Goal: Navigation & Orientation: Find specific page/section

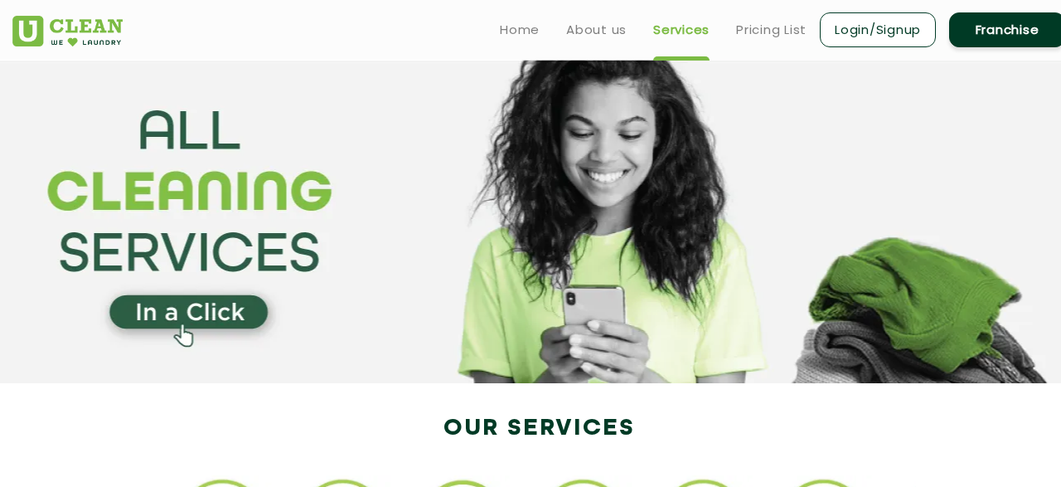
scroll to position [1613, 0]
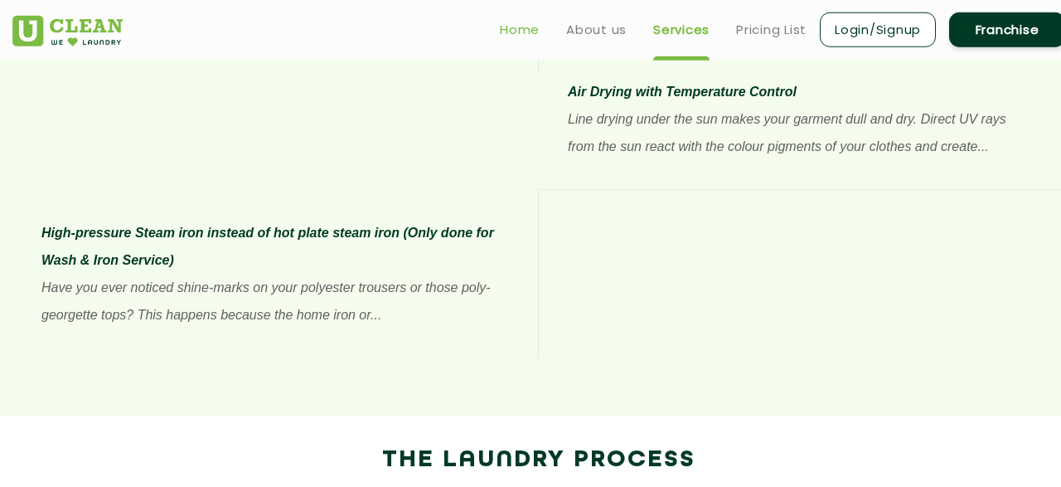
click at [517, 27] on link "Home" at bounding box center [520, 30] width 40 height 20
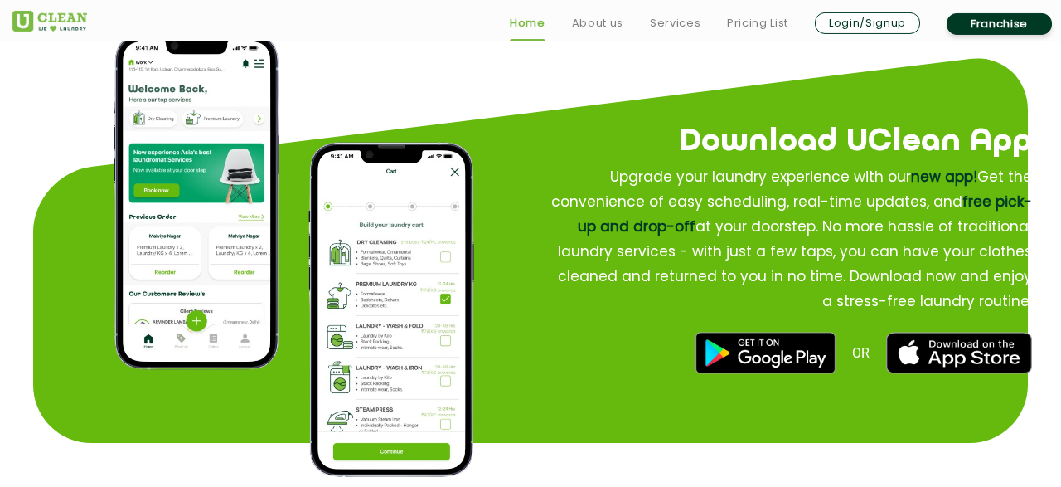
scroll to position [1984, 0]
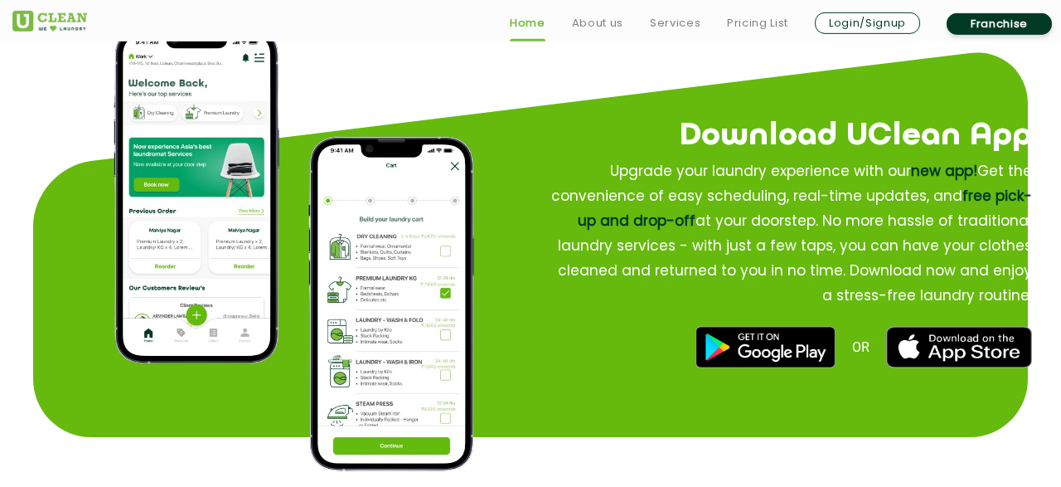
click at [386, 251] on img at bounding box center [391, 304] width 166 height 334
click at [668, 22] on link "Services" at bounding box center [675, 23] width 51 height 20
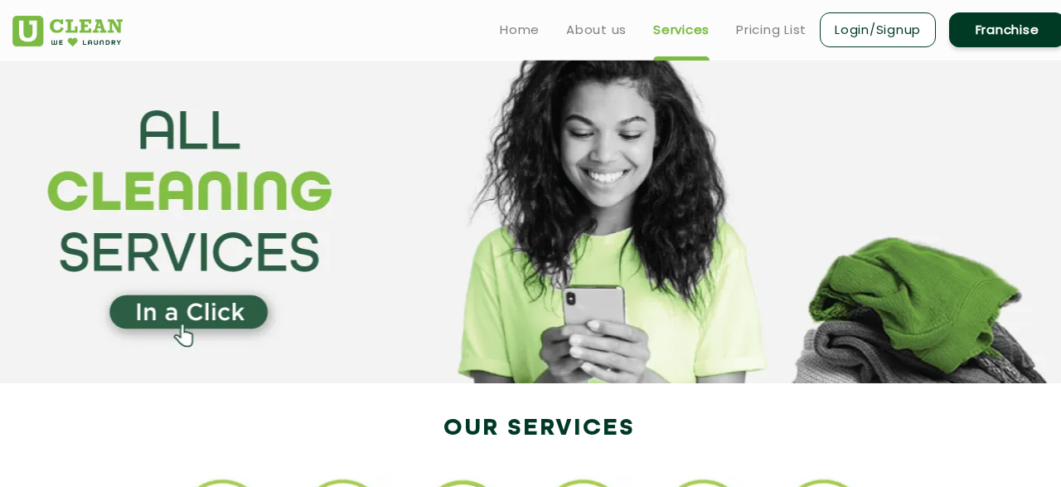
click at [873, 40] on link "Login/Signup" at bounding box center [878, 29] width 116 height 35
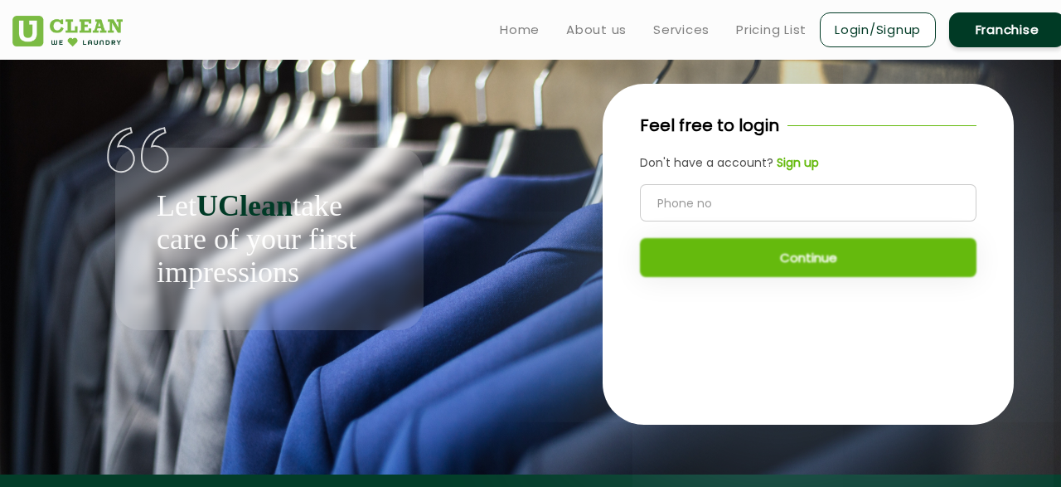
click at [755, 216] on input "tel" at bounding box center [808, 202] width 337 height 37
click at [791, 165] on b "Sign up" at bounding box center [798, 162] width 42 height 17
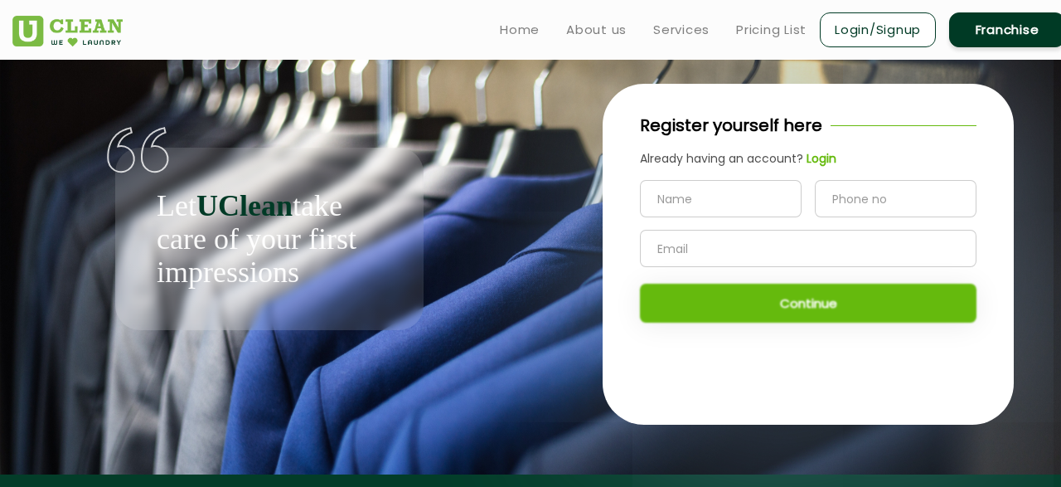
click at [542, 165] on div "Register yourself here Already having an account? Login Continue" at bounding box center [808, 255] width 539 height 390
click at [1007, 36] on link "Franchise" at bounding box center [1007, 29] width 116 height 35
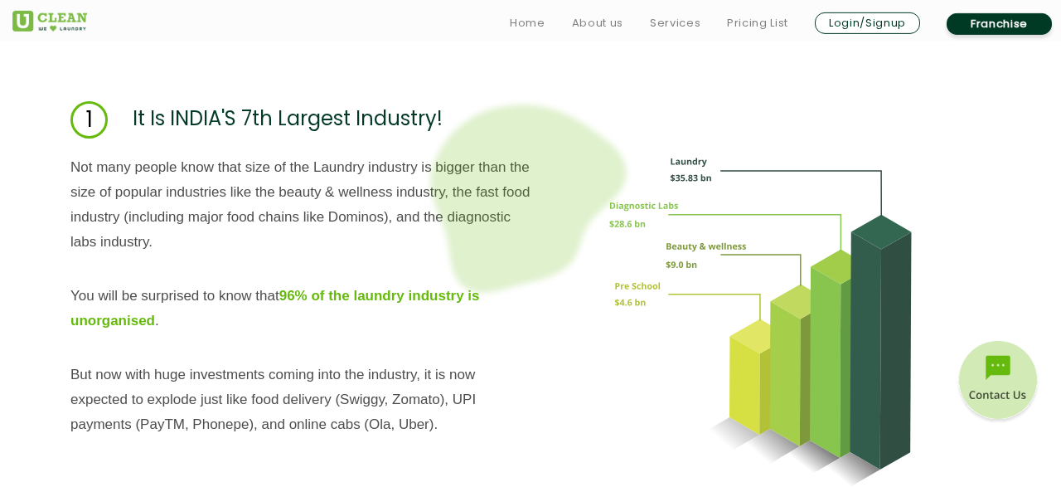
scroll to position [1695, 0]
